Goal: Transaction & Acquisition: Purchase product/service

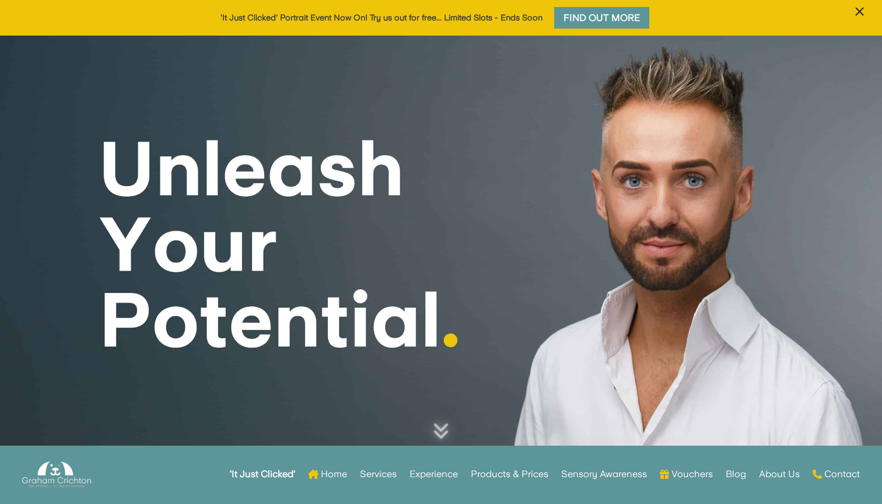
click at [859, 14] on span "×" at bounding box center [859, 12] width 11 height 22
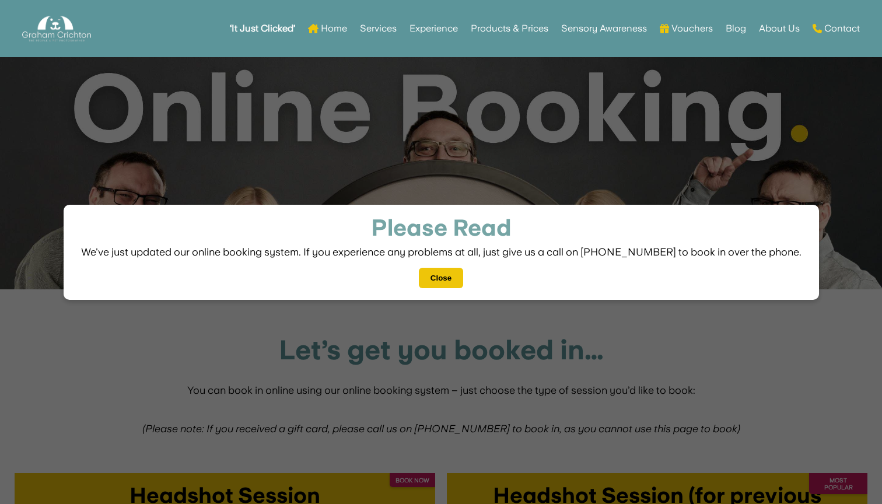
click at [438, 274] on button "Close" at bounding box center [441, 278] width 44 height 20
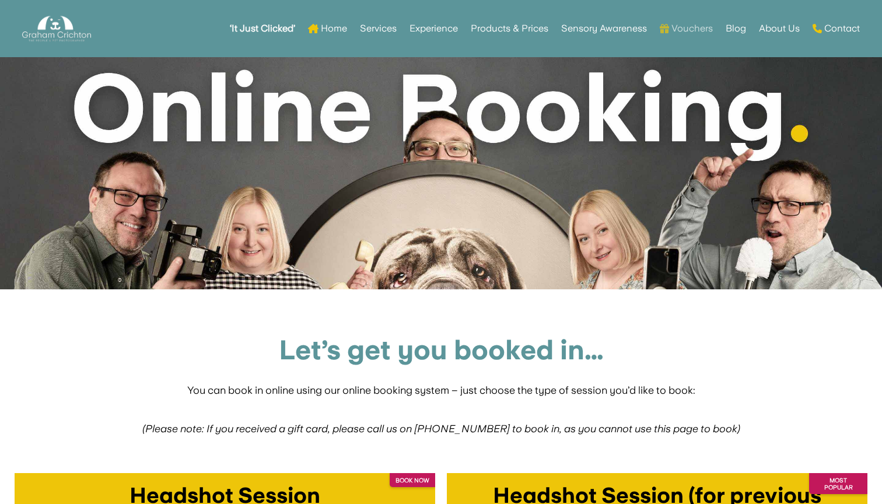
click at [695, 30] on link "Vouchers" at bounding box center [686, 28] width 53 height 45
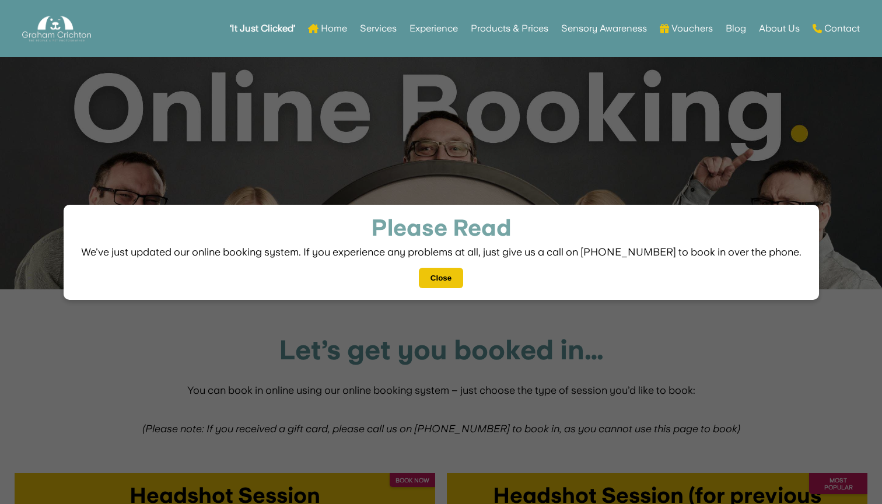
click at [438, 278] on button "Close" at bounding box center [441, 278] width 44 height 20
click at [450, 272] on button "Close" at bounding box center [441, 278] width 44 height 20
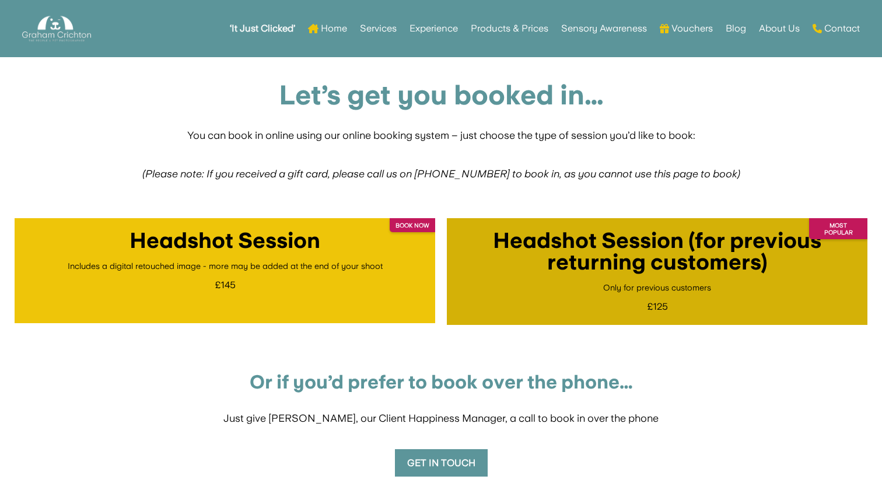
scroll to position [241, 0]
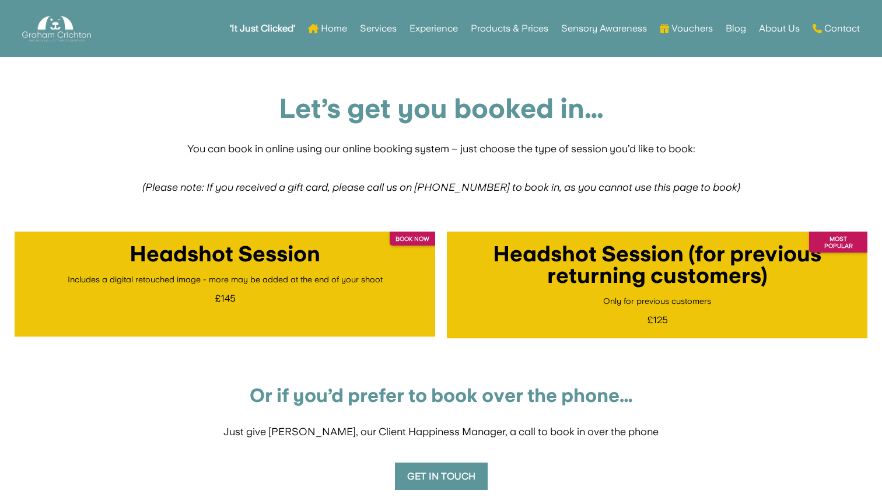
click at [759, 117] on div "Let’s get you booked in… You can book in online using our online booking system…" at bounding box center [441, 292] width 882 height 488
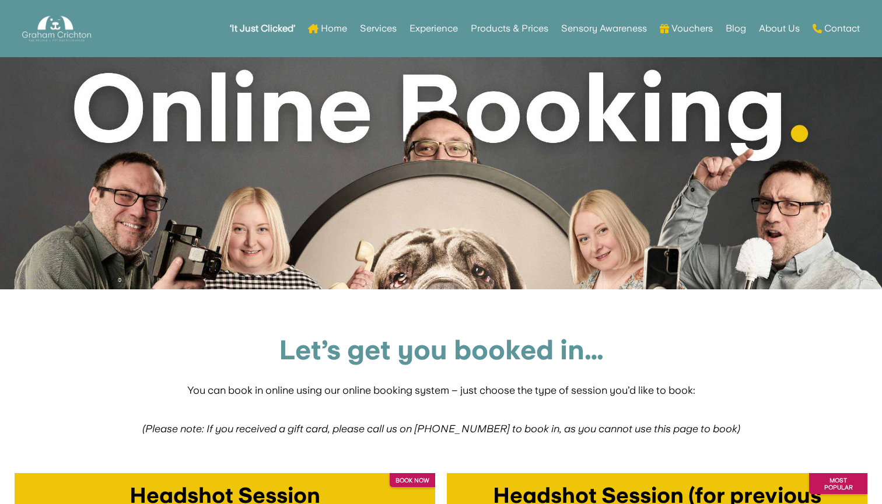
scroll to position [0, 0]
